Goal: Information Seeking & Learning: Learn about a topic

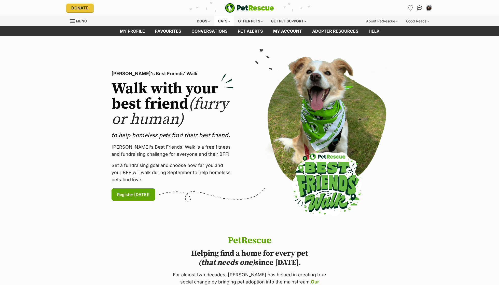
click at [222, 20] on div "Cats" at bounding box center [223, 21] width 19 height 10
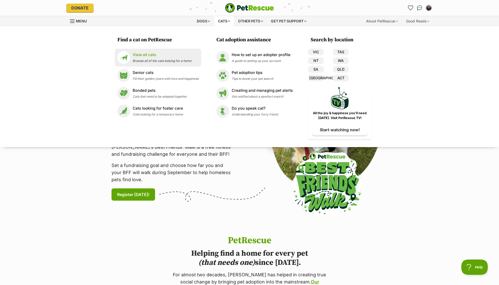
click at [178, 57] on p "View all cats" at bounding box center [162, 55] width 59 height 6
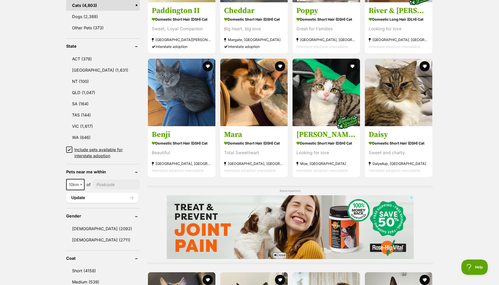
click at [76, 188] on div "10km 25km 50km 100km 250km 10km of Update" at bounding box center [103, 191] width 74 height 24
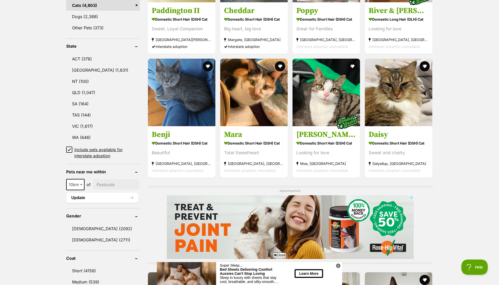
click at [76, 185] on span "10km" at bounding box center [75, 184] width 17 height 7
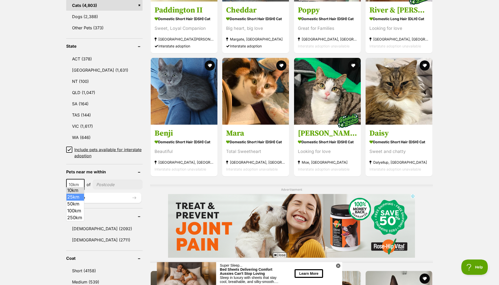
select select "25"
click at [115, 185] on input"] "postcode" at bounding box center [117, 185] width 49 height 10
type input"] "3053"
click at [107, 196] on button "Update" at bounding box center [103, 197] width 75 height 10
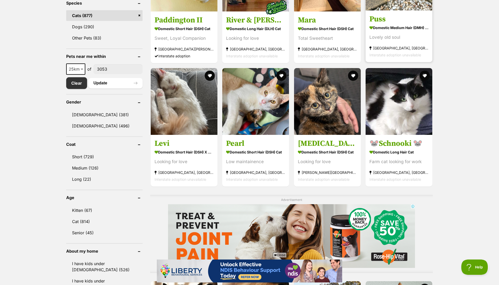
scroll to position [229, 0]
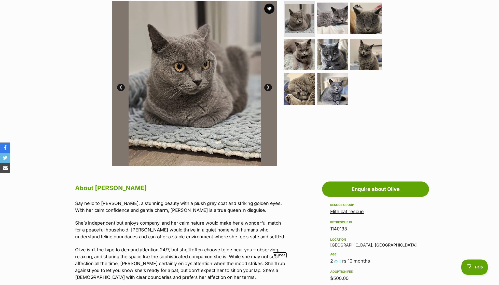
scroll to position [102, 0]
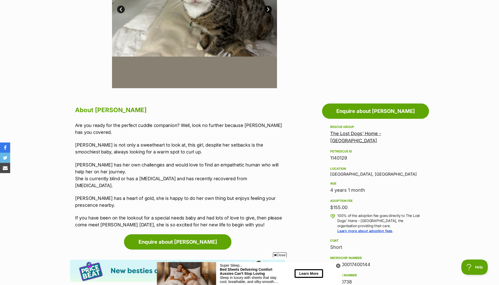
scroll to position [192, 0]
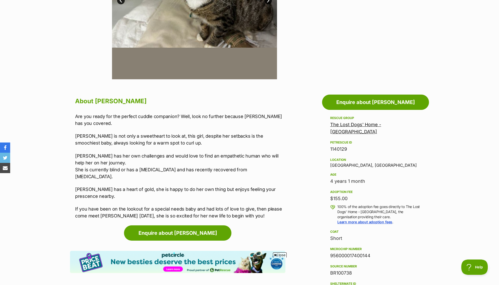
click at [132, 117] on p "Are you ready for the perfect cuddle companion? Well, look no further because […" at bounding box center [180, 120] width 210 height 14
click at [132, 117] on p "Are you ready for the perfect cuddle companion? Well, look no further because M…" at bounding box center [180, 120] width 210 height 14
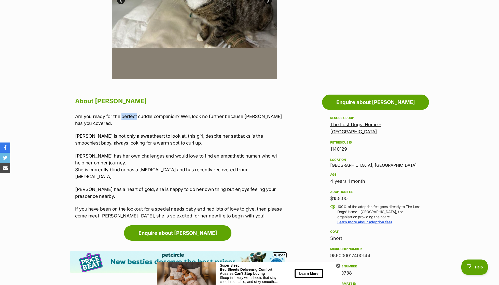
scroll to position [0, 0]
click at [144, 140] on p "Miriam is not only a sweetheart to look at, this girl, despite her setbacks is …" at bounding box center [180, 139] width 210 height 14
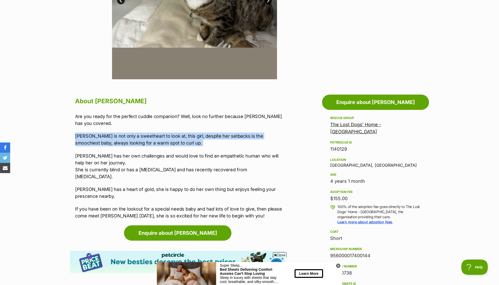
click at [156, 147] on div "Are you ready for the perfect cuddle companion? Well, look no further because M…" at bounding box center [180, 166] width 210 height 106
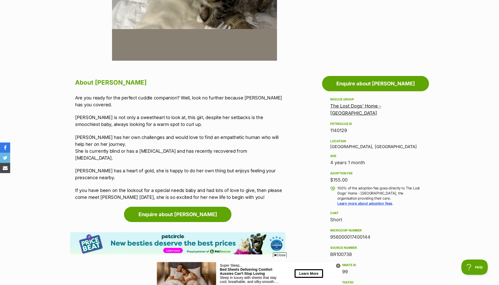
scroll to position [212, 0]
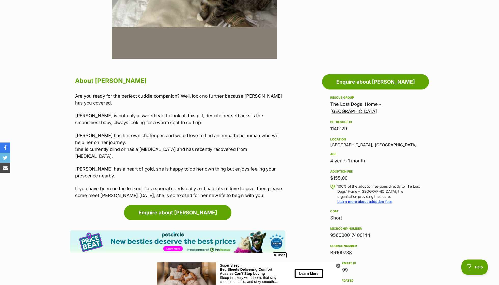
click at [165, 135] on p "Miriam has her own challenges and would love to find an empathetic human who wi…" at bounding box center [180, 145] width 210 height 27
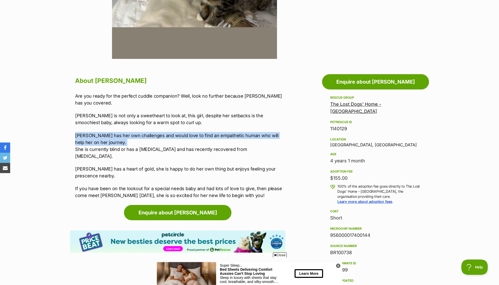
click at [160, 135] on p "Miriam has her own challenges and would love to find an empathetic human who wi…" at bounding box center [180, 145] width 210 height 27
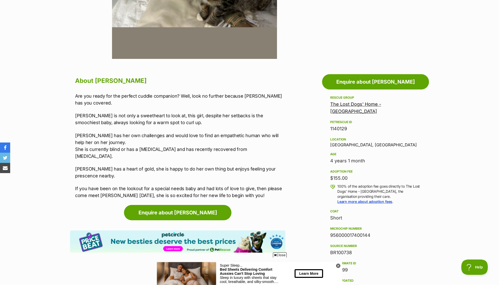
scroll to position [0, 0]
click at [164, 152] on div "Are you ready for the perfect cuddle companion? Well, look no further because M…" at bounding box center [180, 145] width 210 height 106
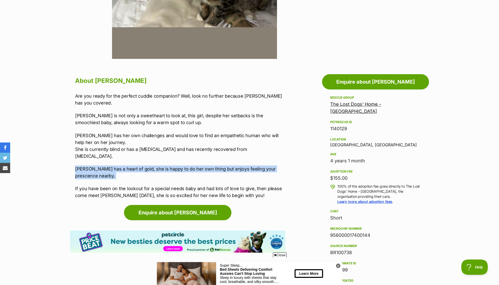
click at [161, 141] on p "Miriam has her own challenges and would love to find an empathetic human who wi…" at bounding box center [180, 145] width 210 height 27
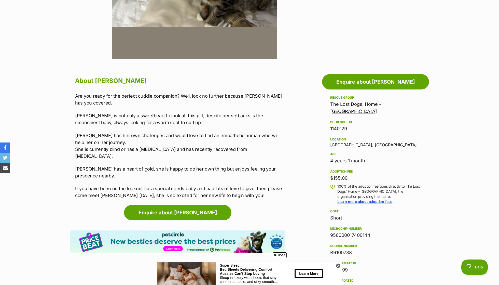
click at [251, 150] on p "Miriam has her own challenges and would love to find an empathetic human who wi…" at bounding box center [180, 145] width 210 height 27
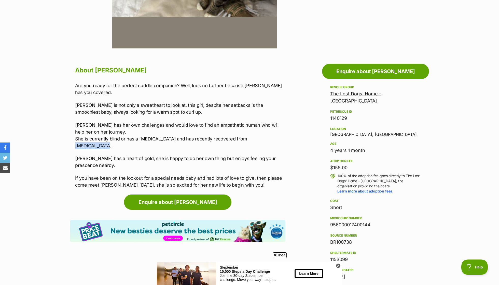
click at [112, 155] on p "Miriam has a heart of gold, she is happy to do her own thing but enjoys feeling…" at bounding box center [180, 162] width 210 height 14
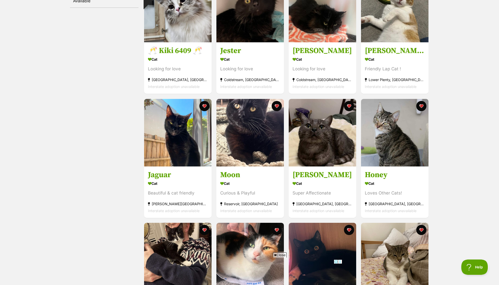
scroll to position [133, 0]
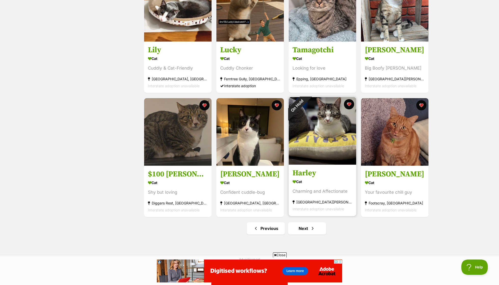
click at [306, 103] on div "On Hold" at bounding box center [297, 105] width 17 height 17
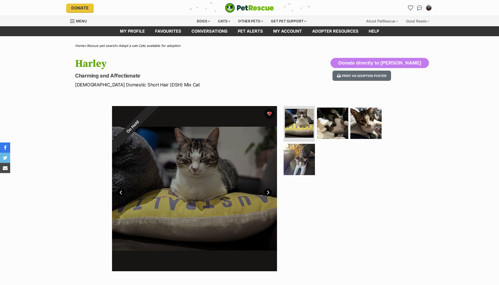
click at [153, 114] on div "On Hold" at bounding box center [132, 126] width 41 height 41
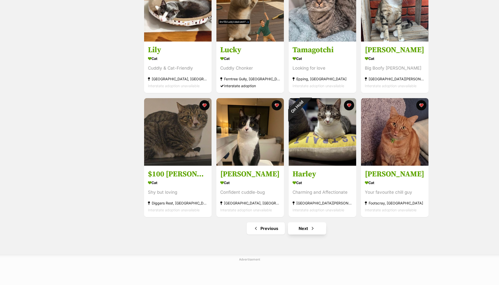
scroll to position [502, 0]
click at [310, 227] on span "Next page" at bounding box center [312, 228] width 5 height 6
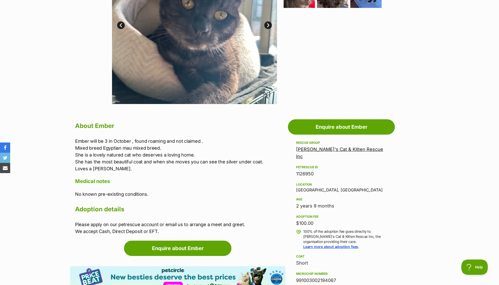
scroll to position [0, 0]
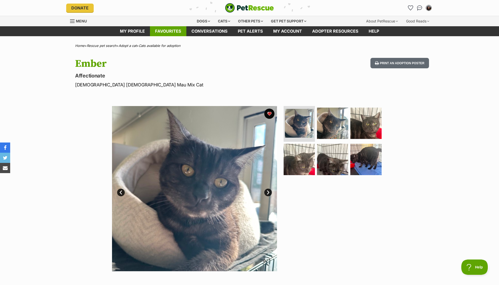
click at [174, 30] on link "Favourites" at bounding box center [168, 31] width 36 height 10
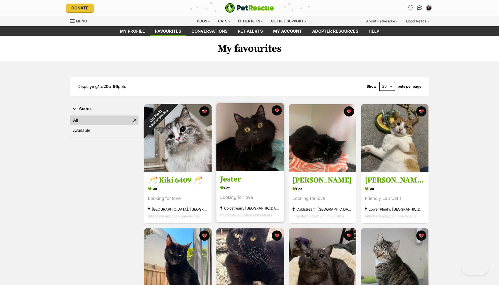
click at [260, 148] on img at bounding box center [249, 136] width 67 height 67
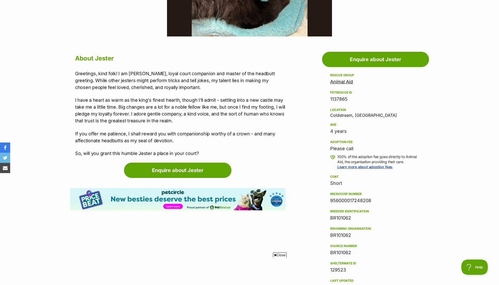
click at [151, 84] on p "Greetings, kind folk! I am Sir Jester, loyal court companion and master of the …" at bounding box center [180, 80] width 210 height 21
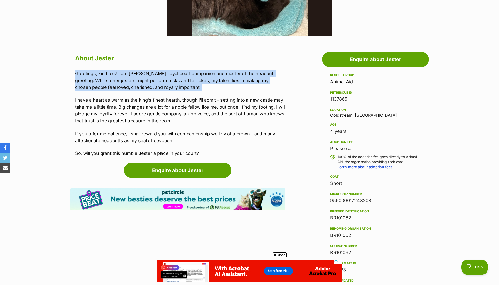
click at [128, 69] on div "About Jester Greetings, kind folk! I am Sir Jester, loyal court companion and m…" at bounding box center [180, 105] width 210 height 104
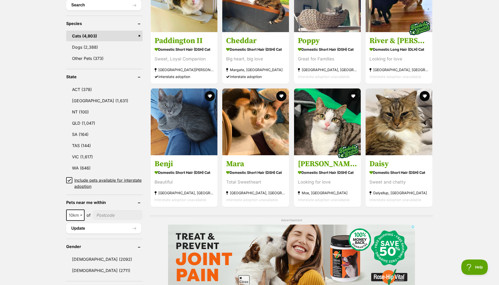
click at [79, 210] on span at bounding box center [81, 214] width 5 height 11
select select "25"
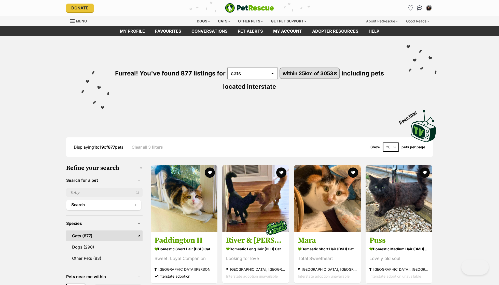
scroll to position [10, 0]
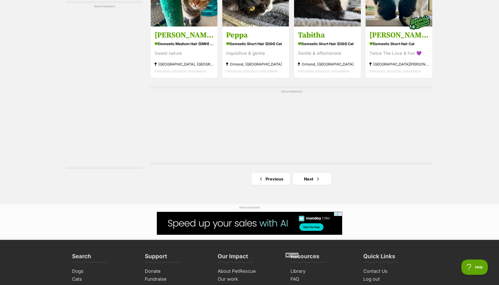
scroll to position [842, 0]
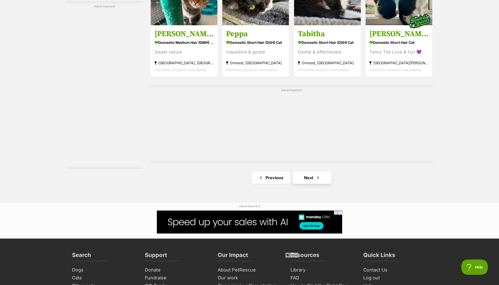
click at [315, 171] on link "Next" at bounding box center [312, 177] width 38 height 12
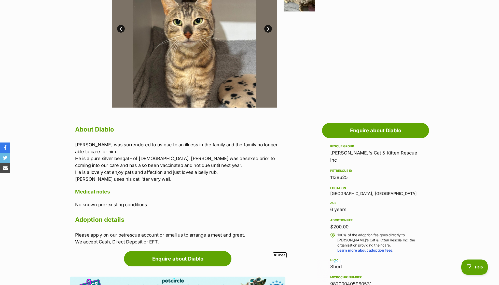
scroll to position [164, 0]
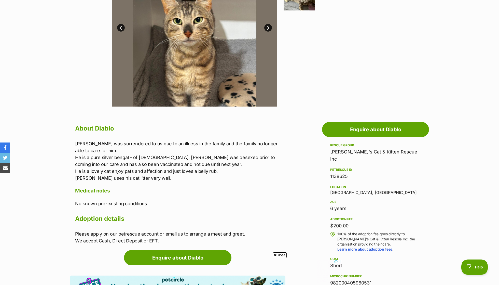
click at [145, 141] on p "Diablo was surrendered to us due to an illness in the family and the family no …" at bounding box center [180, 160] width 210 height 41
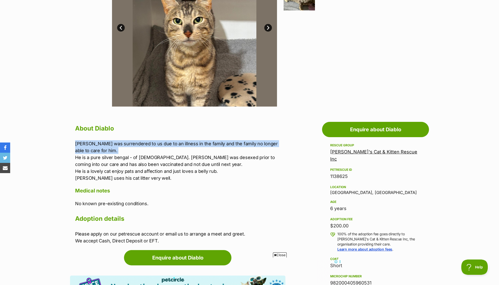
click at [130, 148] on p "Diablo was surrendered to us due to an illness in the family and the family no …" at bounding box center [180, 160] width 210 height 41
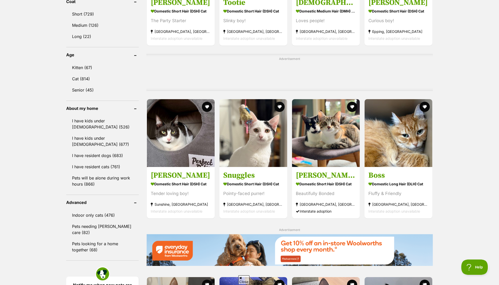
scroll to position [368, 0]
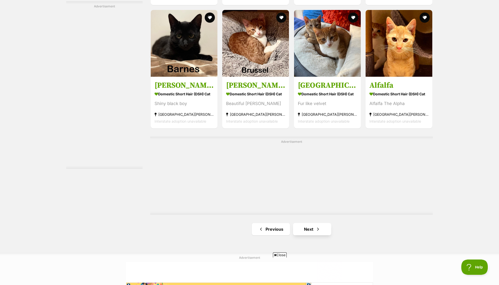
click at [309, 229] on link "Next" at bounding box center [312, 229] width 38 height 12
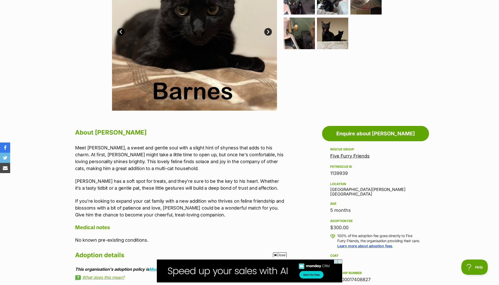
scroll to position [128, 0]
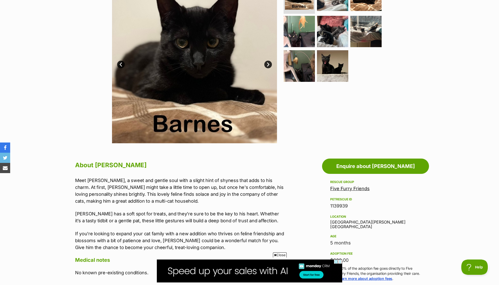
click at [354, 188] on link "Five Furry Friends" at bounding box center [349, 188] width 39 height 5
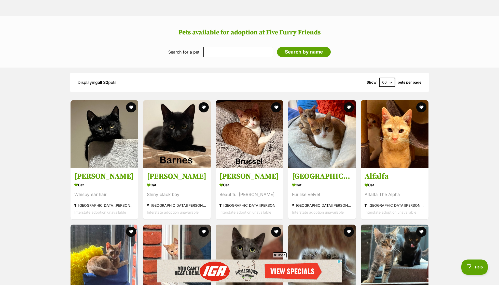
scroll to position [348, 0]
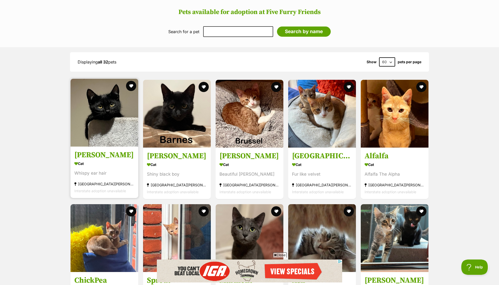
click at [106, 160] on div "Cat" at bounding box center [104, 163] width 60 height 7
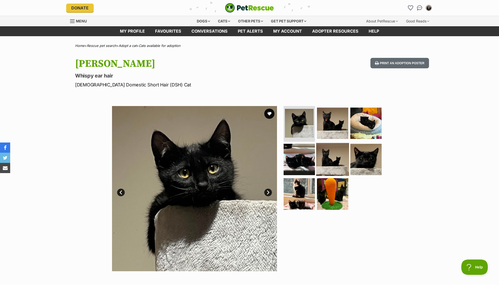
click at [322, 150] on img at bounding box center [332, 159] width 33 height 33
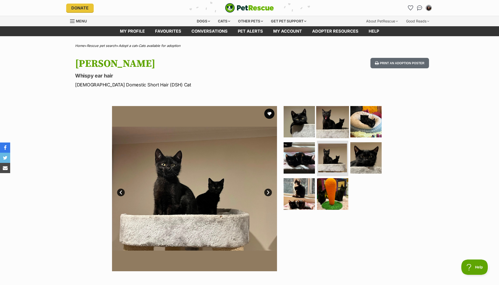
click at [326, 120] on img at bounding box center [332, 121] width 33 height 33
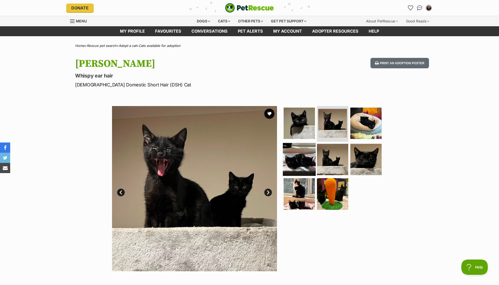
click at [297, 167] on img at bounding box center [299, 159] width 33 height 33
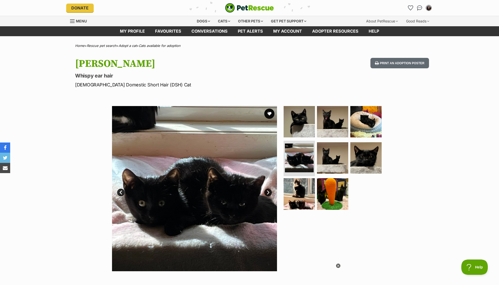
click at [382, 163] on ul at bounding box center [335, 159] width 104 height 107
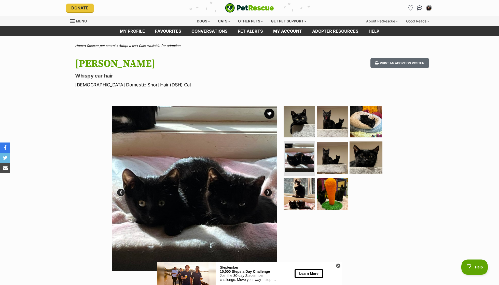
click at [369, 162] on img at bounding box center [366, 157] width 33 height 33
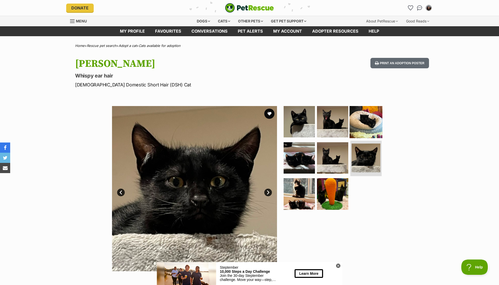
click at [368, 113] on img at bounding box center [366, 121] width 33 height 33
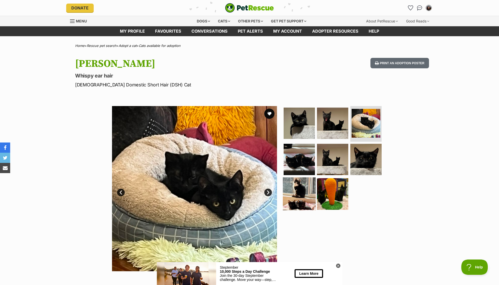
click at [294, 198] on img at bounding box center [299, 193] width 33 height 33
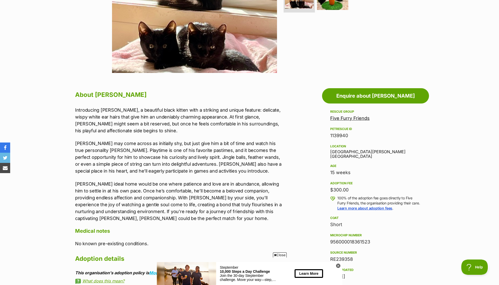
scroll to position [215, 0]
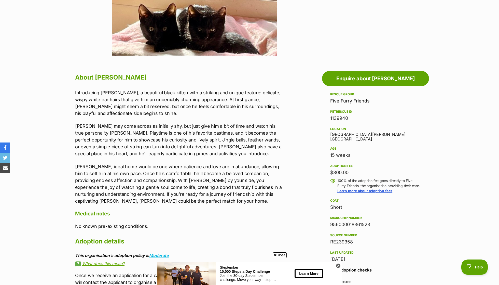
click at [91, 103] on p "Introducing Wilford, a beautiful black kitten with a striking and unique featur…" at bounding box center [180, 102] width 210 height 27
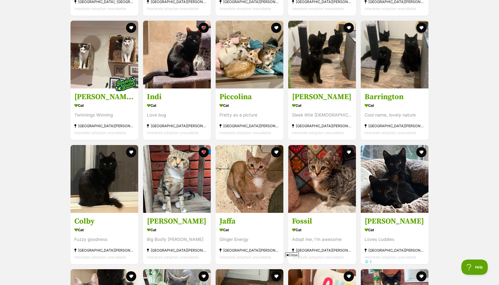
scroll to position [817, 0]
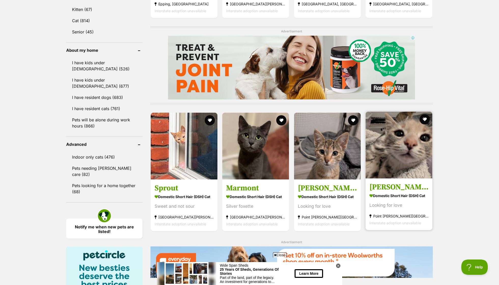
scroll to position [459, 0]
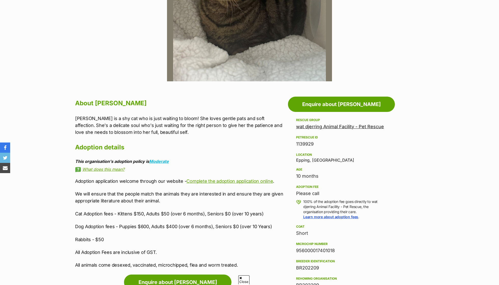
scroll to position [190, 0]
click at [247, 118] on p "[PERSON_NAME] is a shy cat who is just waiting to bloom! She loves gentle pats …" at bounding box center [180, 125] width 210 height 21
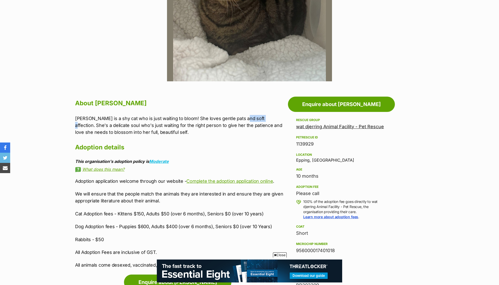
scroll to position [0, 0]
click at [247, 118] on p "[PERSON_NAME] is a shy cat who is just waiting to bloom! She loves gentle pats …" at bounding box center [180, 125] width 210 height 21
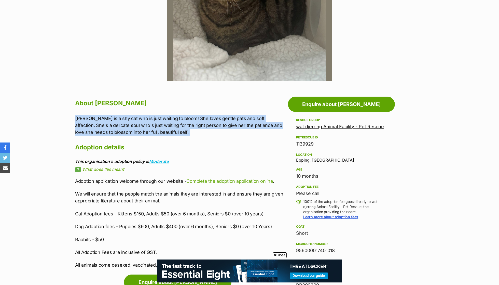
click at [247, 118] on p "[PERSON_NAME] is a shy cat who is just waiting to bloom! She loves gentle pats …" at bounding box center [180, 125] width 210 height 21
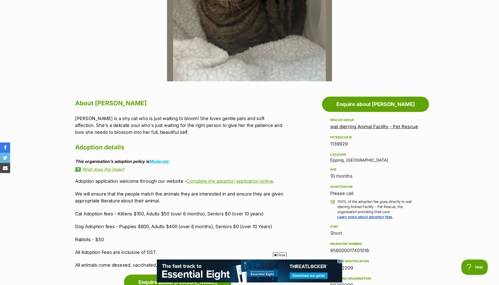
scroll to position [197, 0]
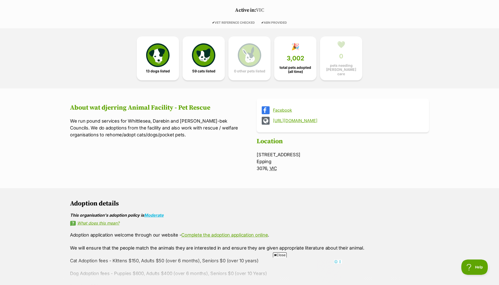
scroll to position [104, 0]
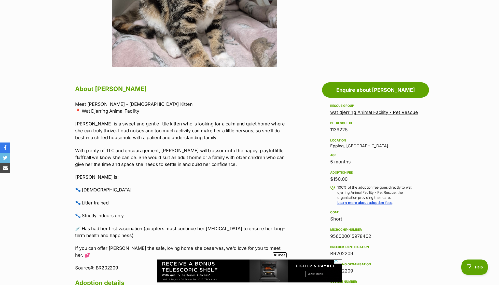
scroll to position [221, 0]
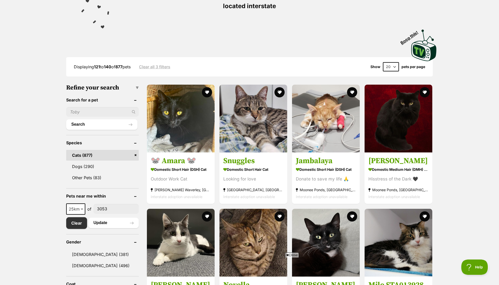
scroll to position [81, 0]
